Goal: Check status: Check status

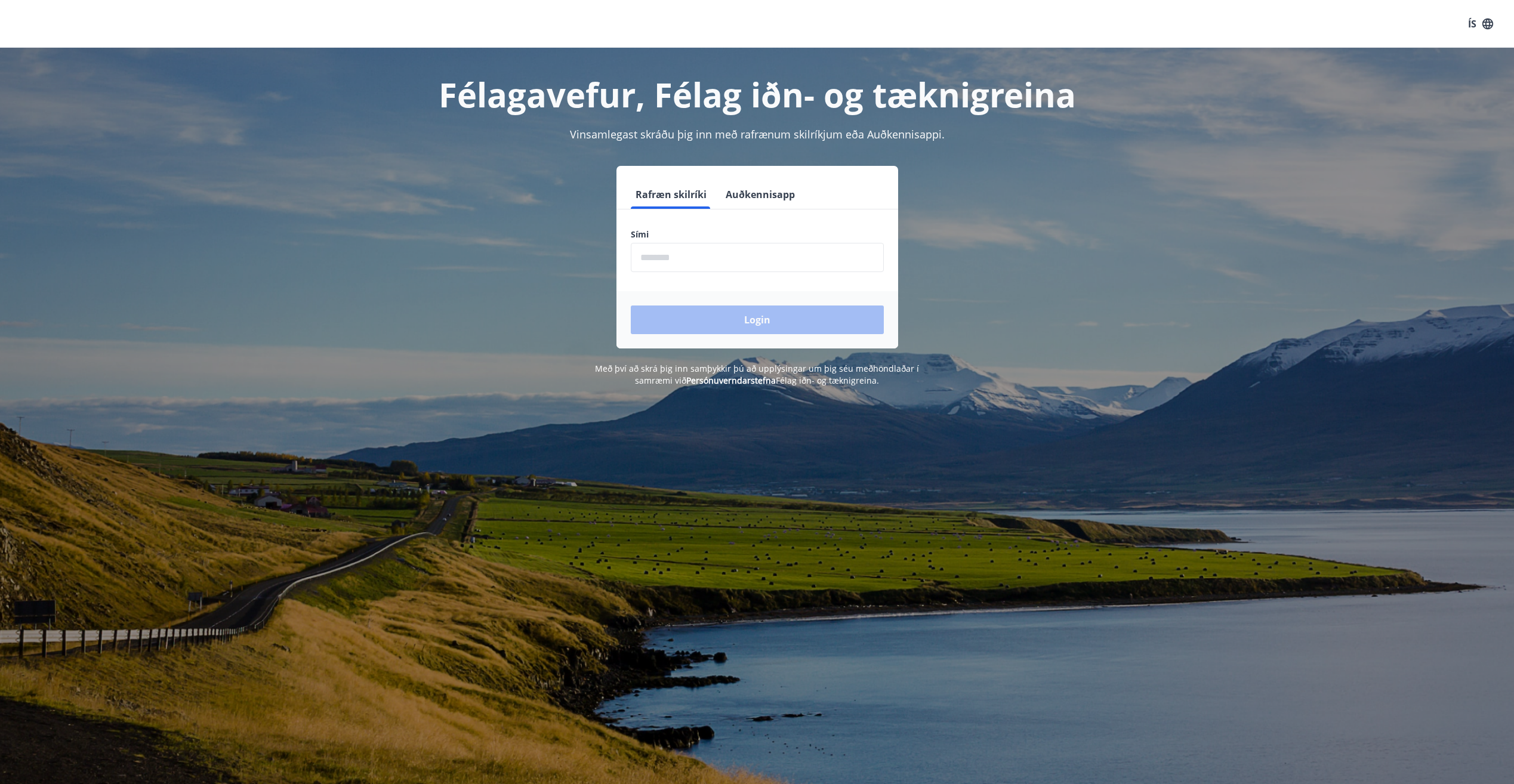
click at [691, 272] on input "phone" at bounding box center [757, 257] width 253 height 29
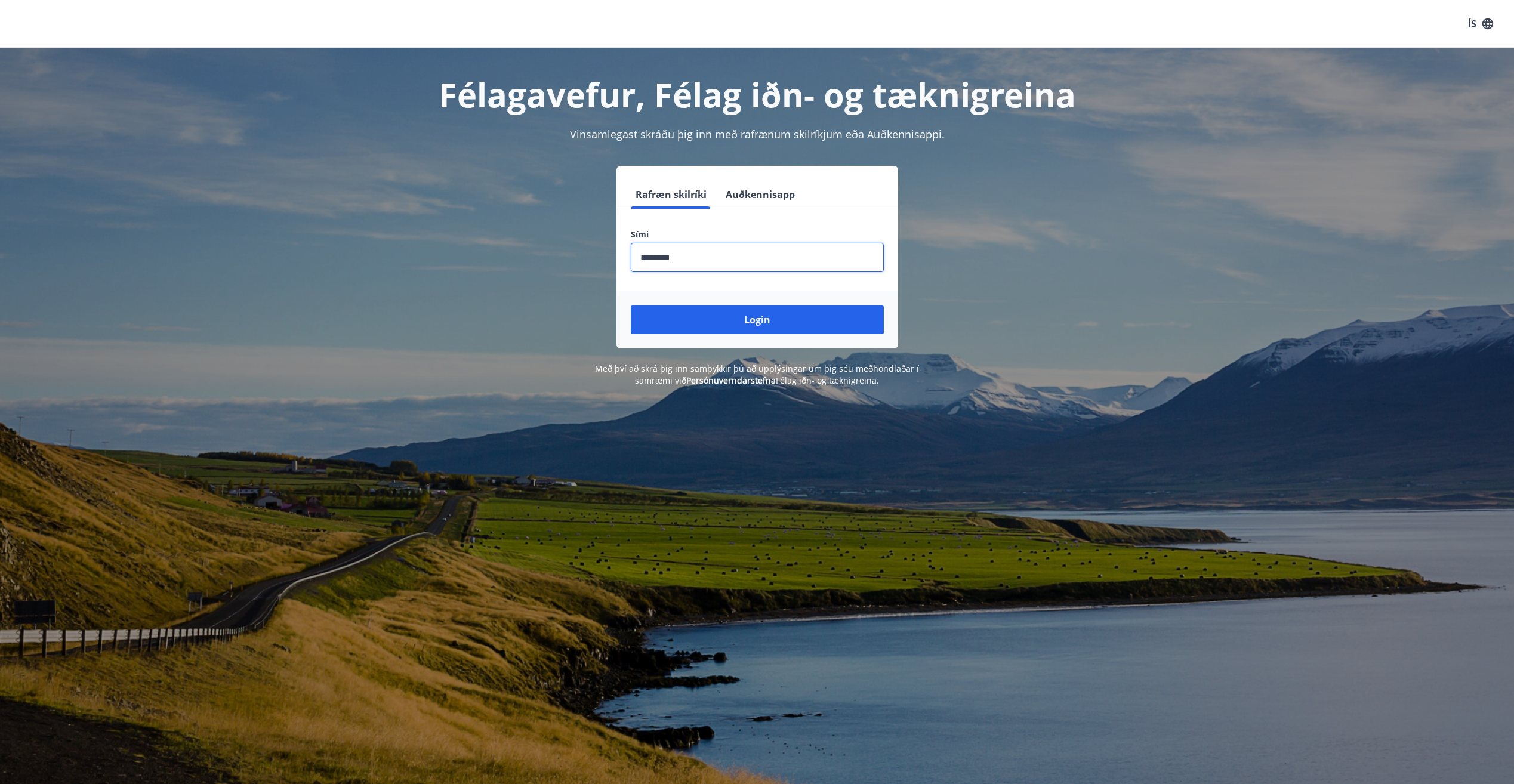
type input "********"
click at [631, 305] on button "Login" at bounding box center [757, 319] width 253 height 29
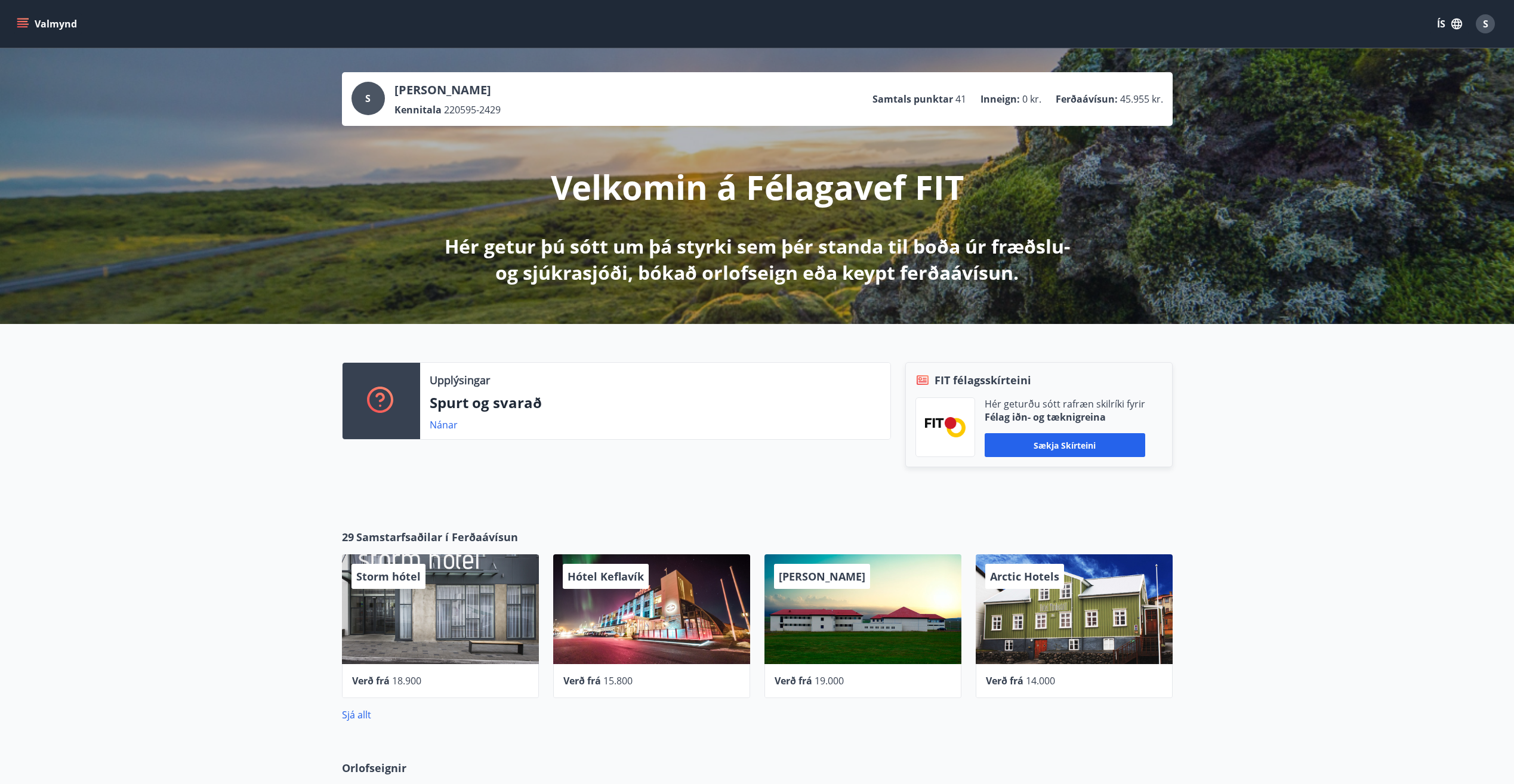
click at [28, 26] on icon "menu" at bounding box center [23, 24] width 12 height 12
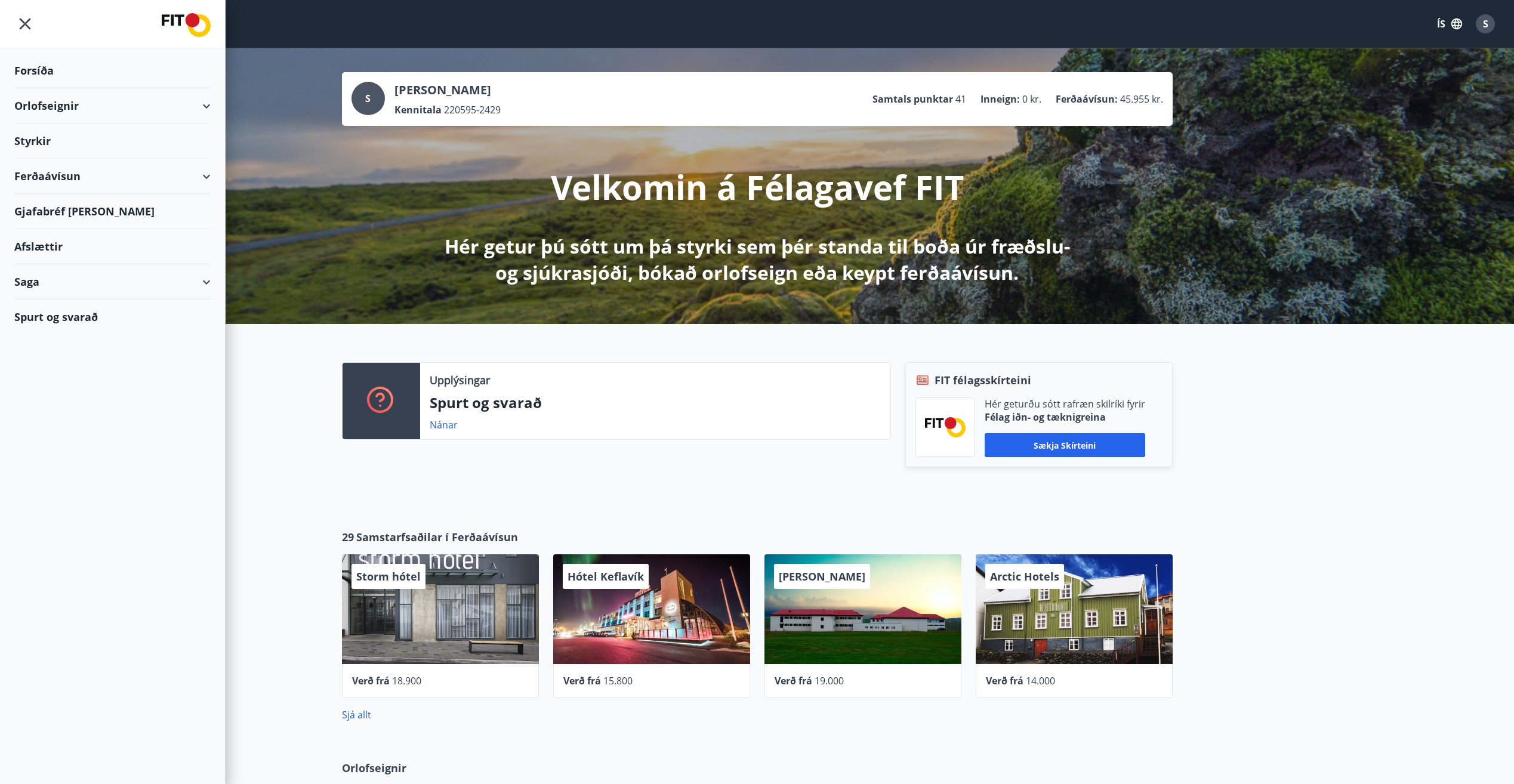
click at [58, 88] on div "Styrkir" at bounding box center [112, 71] width 196 height 35
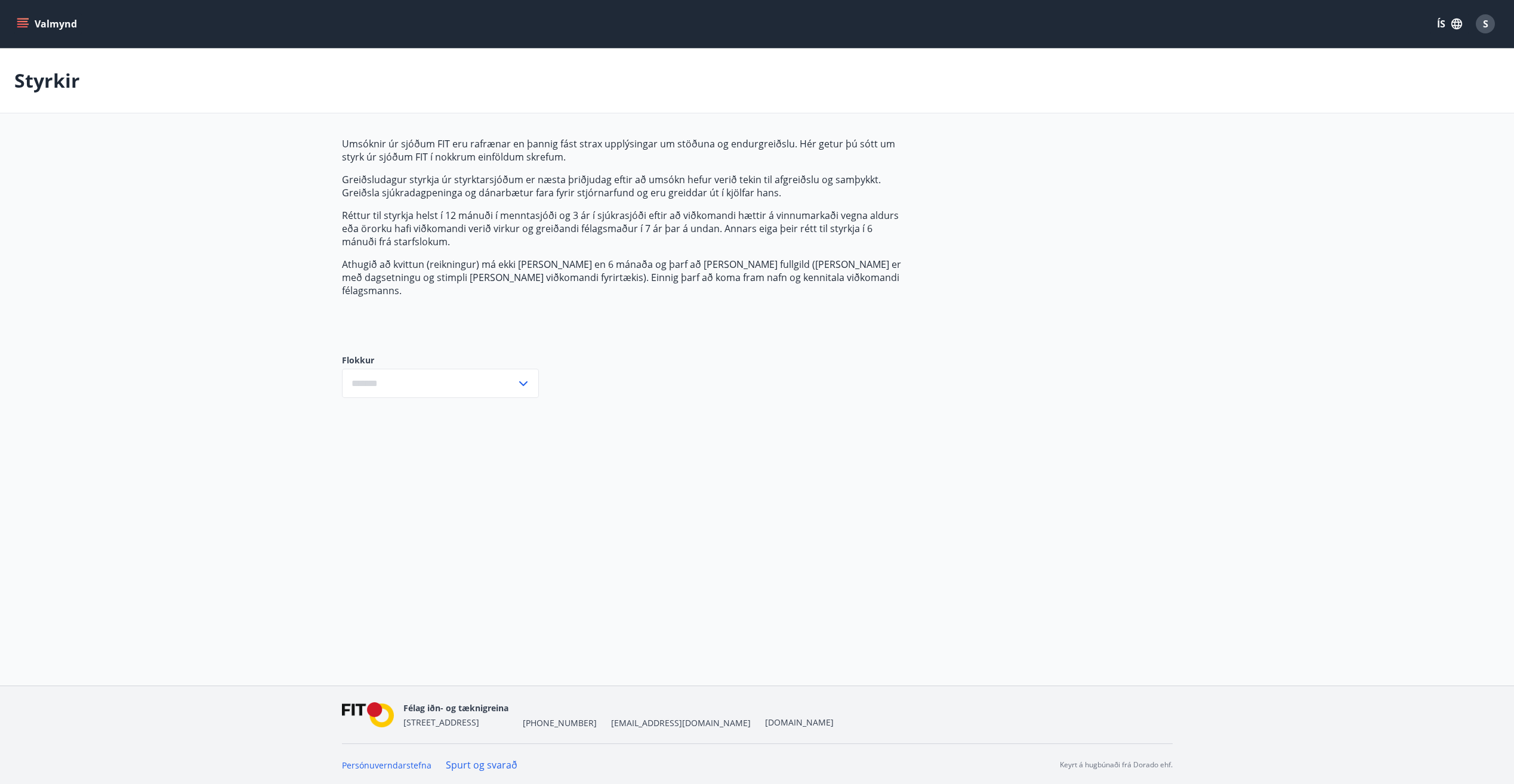
type input "***"
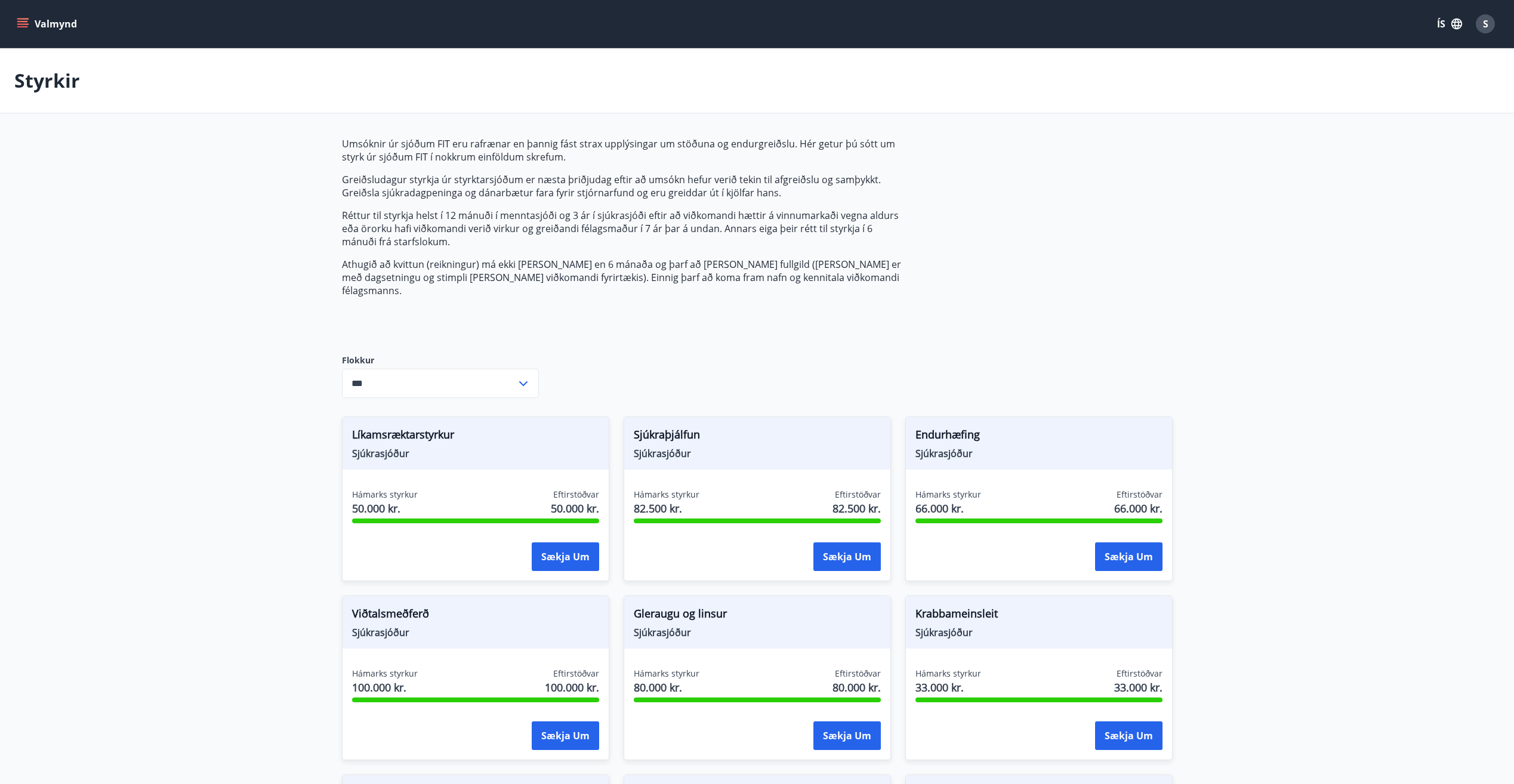
click at [19, 24] on icon "menu" at bounding box center [24, 24] width 13 height 1
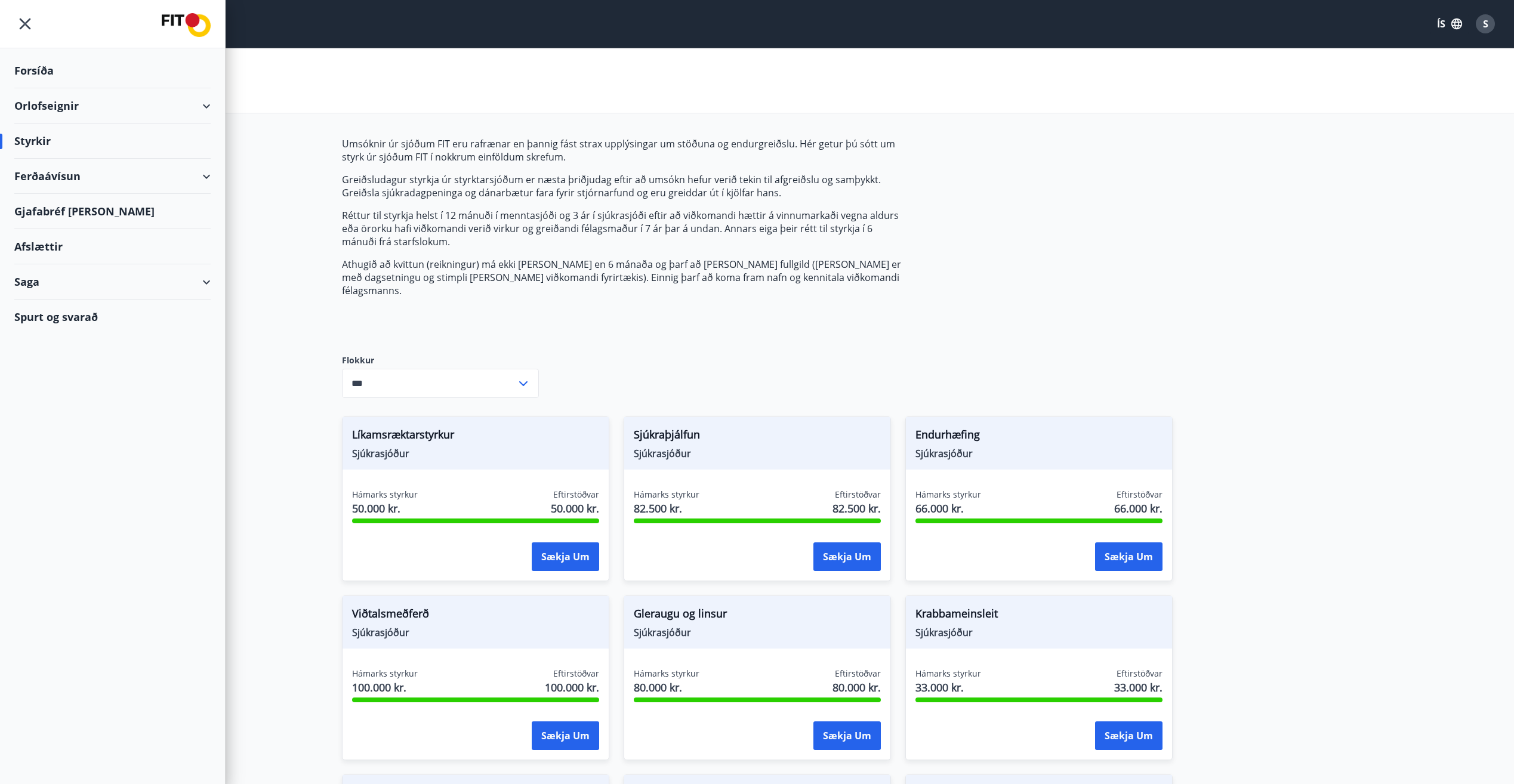
click at [121, 288] on div "Saga" at bounding box center [112, 282] width 196 height 35
click at [60, 430] on div "Styrkjasaga" at bounding box center [113, 438] width 177 height 25
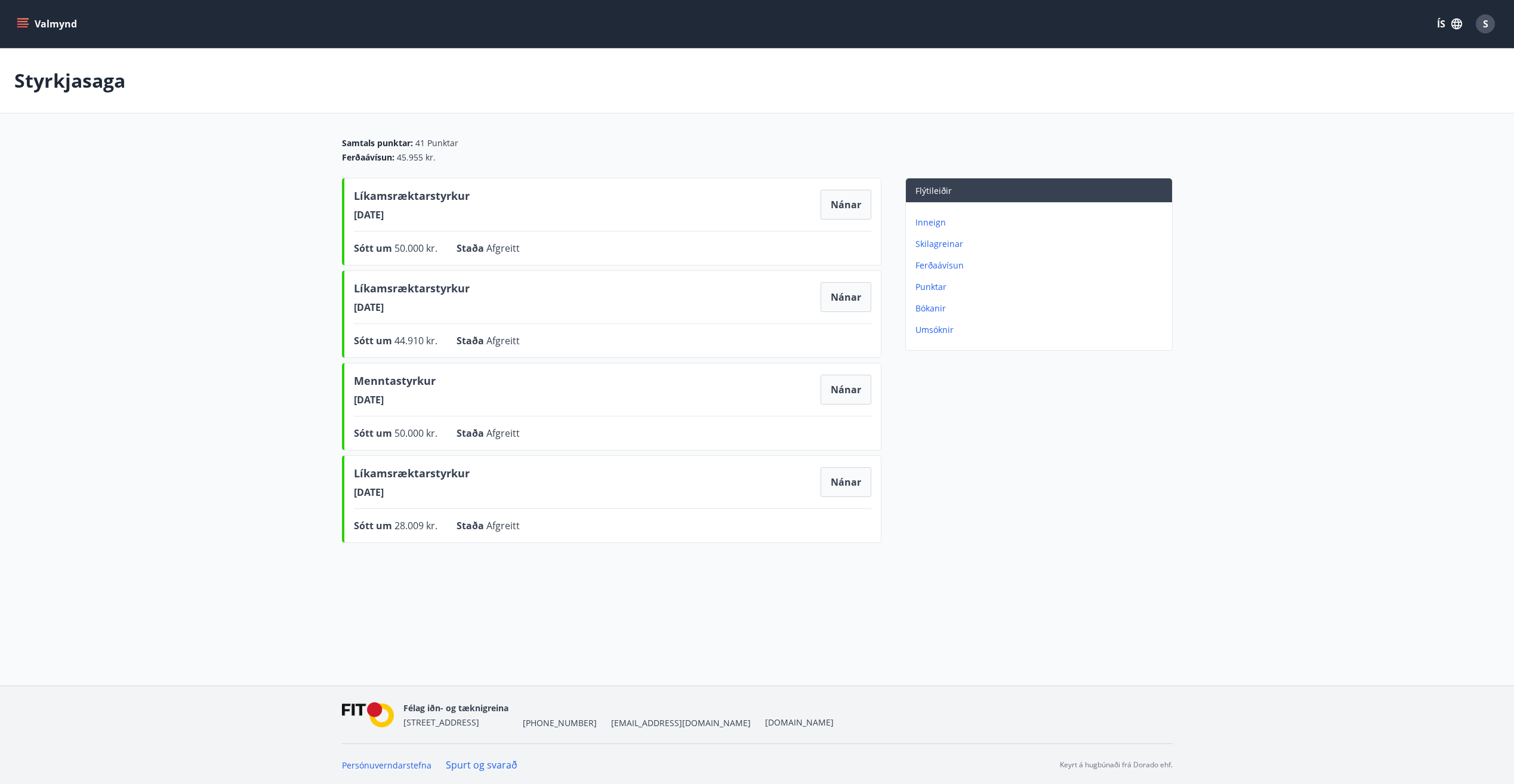
drag, startPoint x: 355, startPoint y: 218, endPoint x: 429, endPoint y: 218, distance: 74.0
click at [429, 218] on span "[DATE]" at bounding box center [411, 215] width 116 height 13
drag, startPoint x: 354, startPoint y: 403, endPoint x: 436, endPoint y: 403, distance: 82.0
click at [436, 403] on div "Menntastyrkur [DATE] Nánar" at bounding box center [612, 390] width 517 height 34
